Goal: Information Seeking & Learning: Learn about a topic

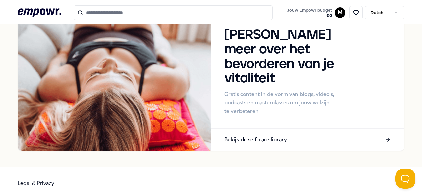
scroll to position [664, 0]
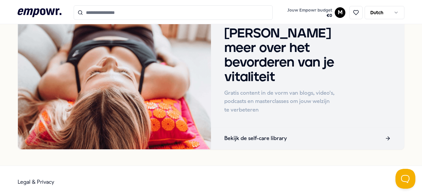
click at [255, 134] on p "Bekijk de self-care library" at bounding box center [255, 138] width 63 height 9
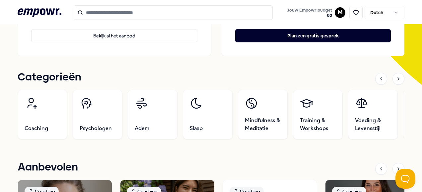
scroll to position [200, 0]
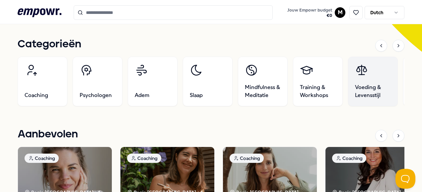
click at [374, 94] on span "Voeding & Levensstijl" at bounding box center [373, 92] width 36 height 16
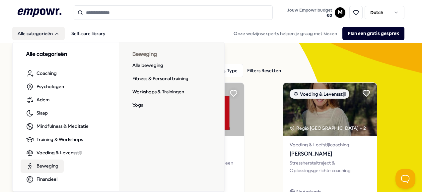
click at [60, 167] on link "Beweging" at bounding box center [42, 166] width 43 height 13
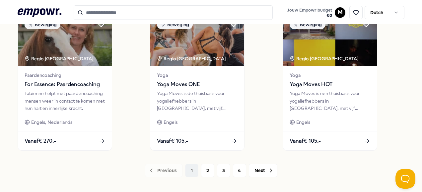
scroll to position [549, 0]
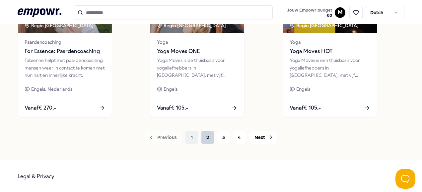
click at [207, 137] on button "2" at bounding box center [207, 137] width 13 height 13
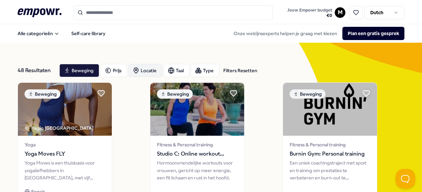
click at [144, 69] on div "Locatie" at bounding box center [145, 70] width 34 height 13
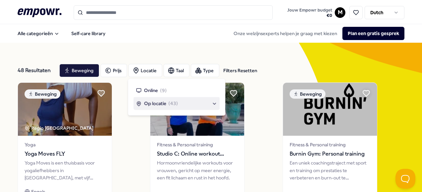
click at [163, 103] on span "Op locatie" at bounding box center [155, 103] width 22 height 7
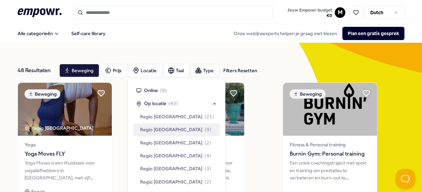
click at [164, 128] on span "Regio [GEOGRAPHIC_DATA]" at bounding box center [171, 129] width 62 height 7
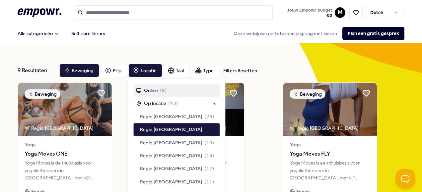
click at [201, 30] on div "Alle categorieën Self-care library Onze welzijnsexperts helpen je graag met kie…" at bounding box center [211, 34] width 387 height 16
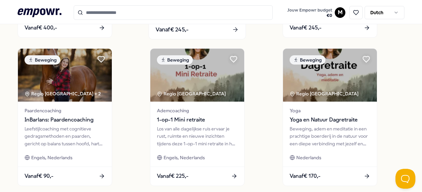
scroll to position [400, 0]
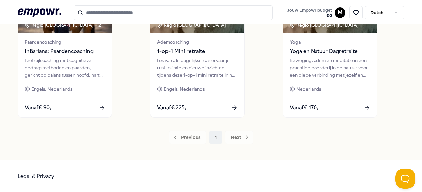
click at [237, 137] on div "Previous 1 Next" at bounding box center [211, 137] width 387 height 13
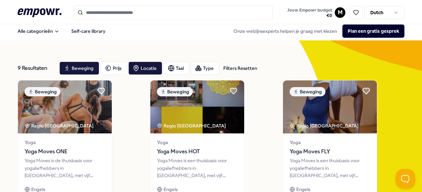
scroll to position [0, 0]
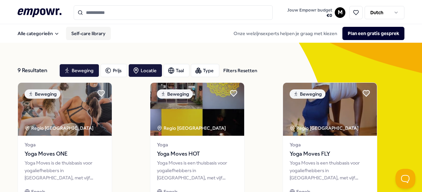
click at [80, 31] on link "Self-care library" at bounding box center [88, 33] width 45 height 13
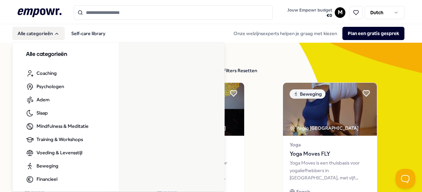
click at [45, 31] on button "Alle categorieën" at bounding box center [38, 33] width 52 height 13
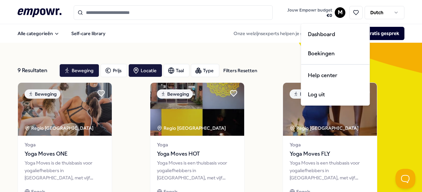
click at [334, 16] on html ".empowr-logo_svg__cls-1{fill:#03032f} Jouw Empowr budget € 0 M Dutch Alle categ…" at bounding box center [211, 96] width 422 height 192
click at [328, 53] on div "Boekingen" at bounding box center [335, 53] width 66 height 19
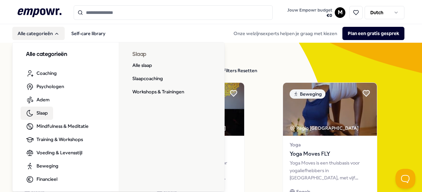
click at [44, 114] on span "Slaap" at bounding box center [41, 112] width 11 height 7
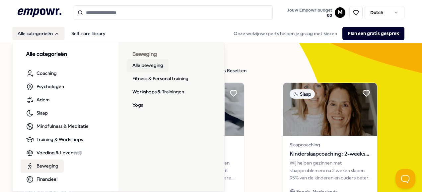
click at [137, 64] on link "Alle beweging" at bounding box center [147, 65] width 41 height 13
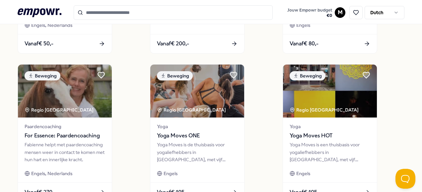
scroll to position [549, 0]
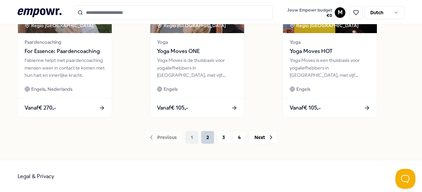
click at [206, 140] on button "2" at bounding box center [207, 137] width 13 height 13
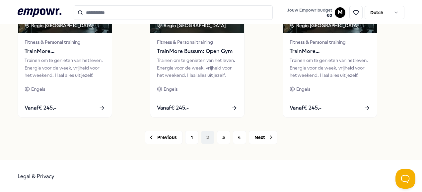
scroll to position [482, 0]
